Goal: Find specific page/section: Find specific page/section

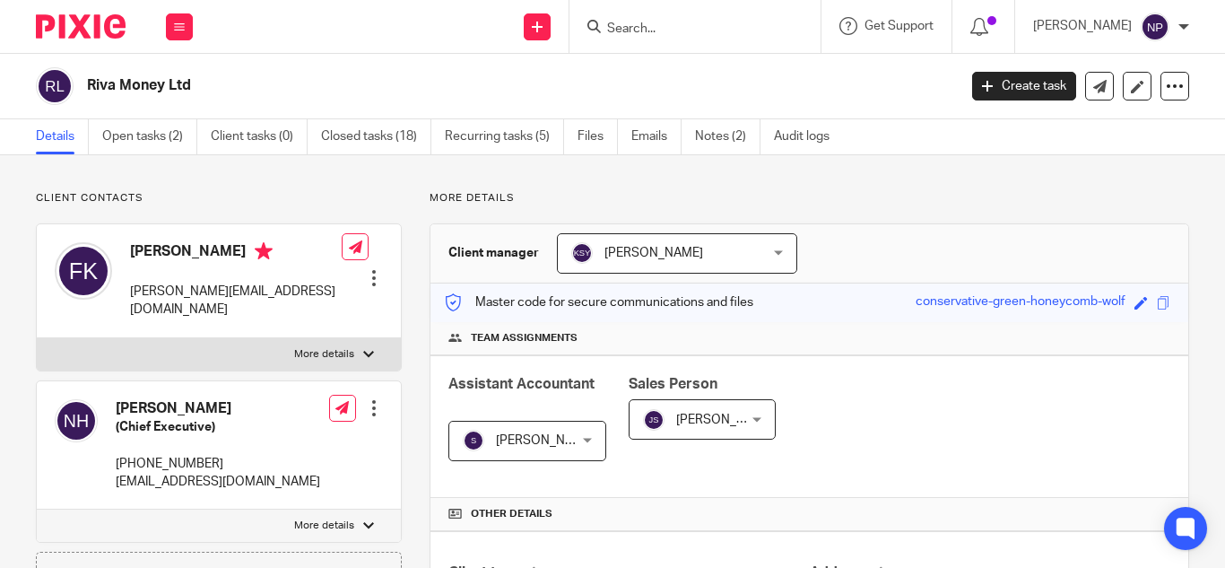
click at [625, 28] on input "Search" at bounding box center [685, 30] width 161 height 16
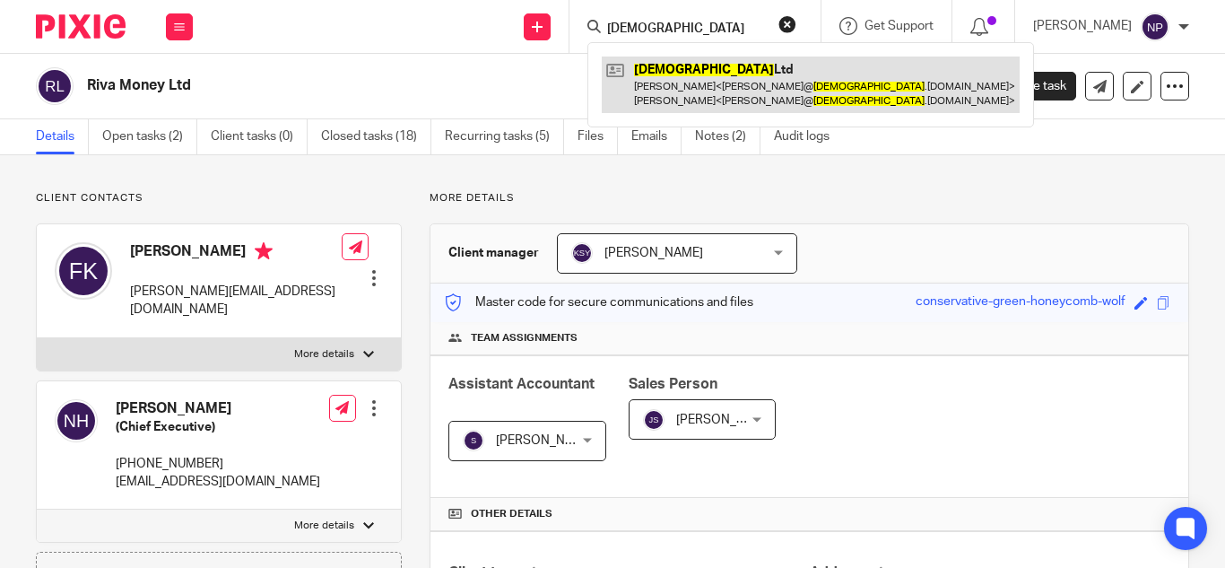
type input "[DEMOGRAPHIC_DATA]"
click at [660, 75] on link at bounding box center [811, 84] width 418 height 56
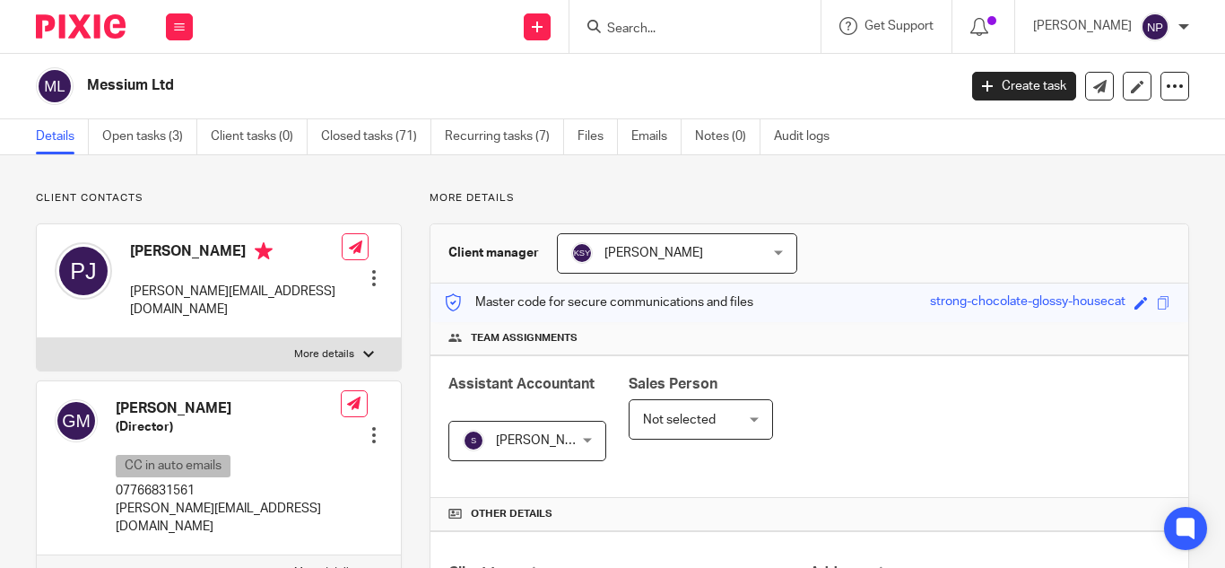
click at [256, 443] on div "George Marangos-Gilks (Director) CC in auto emails 07766831561 george@messium.c…" at bounding box center [228, 467] width 225 height 137
click at [690, 24] on input "Search" at bounding box center [685, 30] width 161 height 16
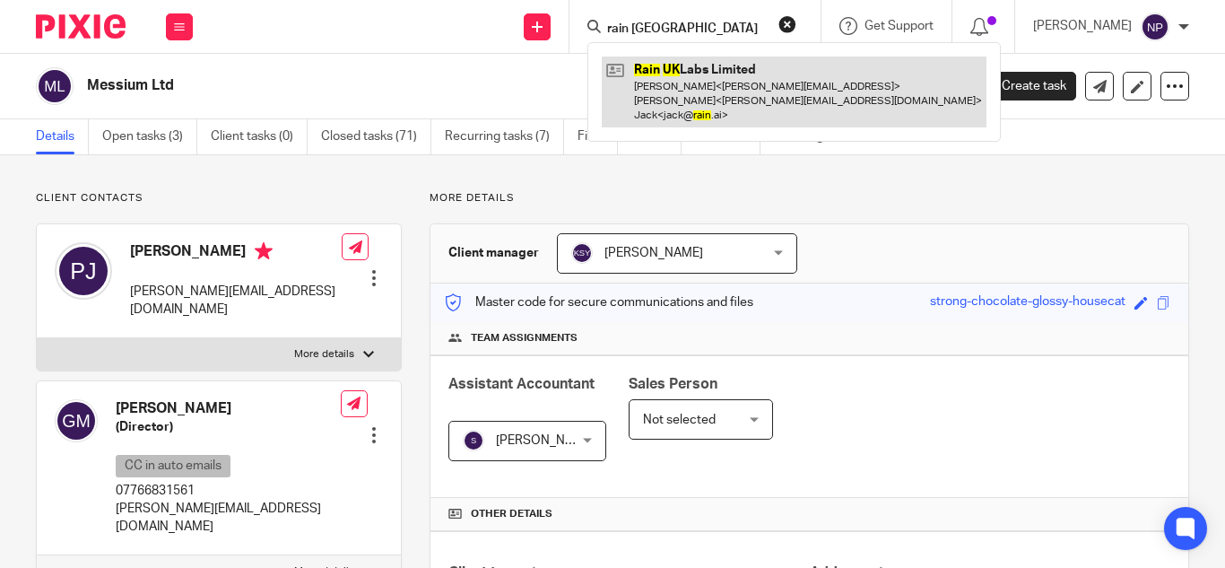
type input "rain uk"
click at [710, 61] on link at bounding box center [794, 91] width 385 height 71
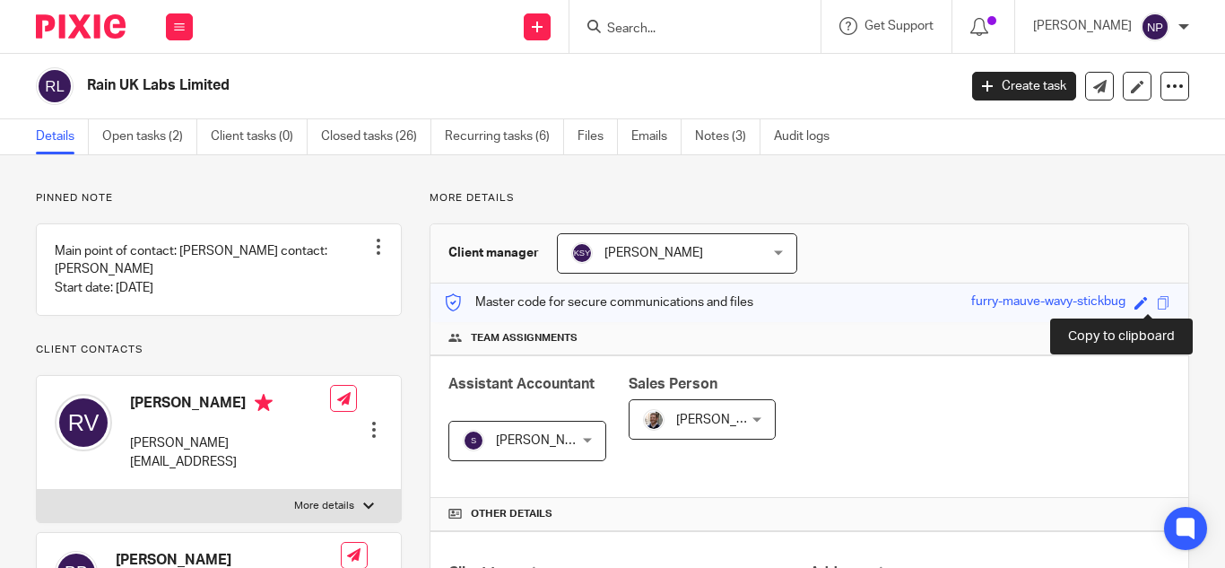
click at [1157, 296] on span at bounding box center [1163, 302] width 13 height 13
click at [639, 32] on input "Search" at bounding box center [685, 30] width 161 height 16
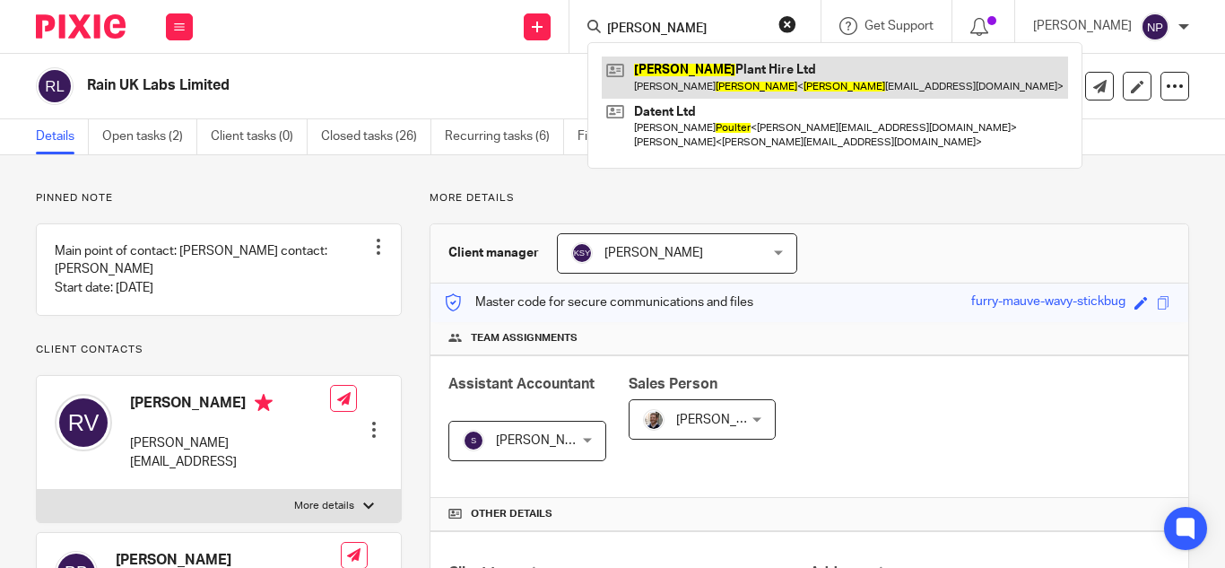
type input "coulter"
click at [719, 68] on link at bounding box center [835, 76] width 466 height 41
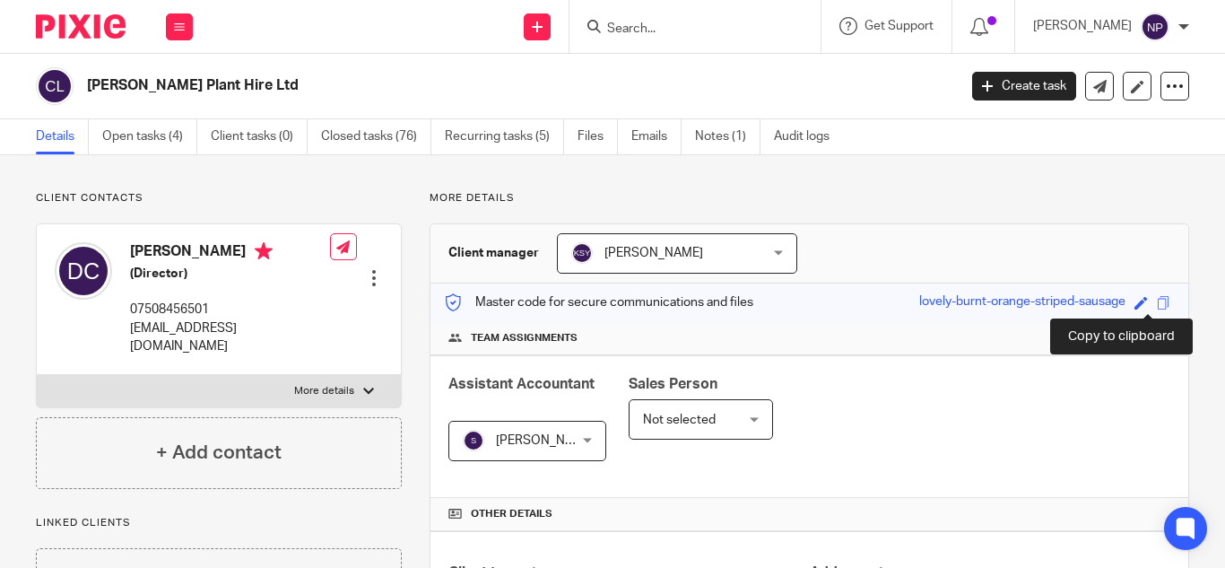
click at [1157, 303] on span at bounding box center [1163, 302] width 13 height 13
